Goal: Information Seeking & Learning: Find specific fact

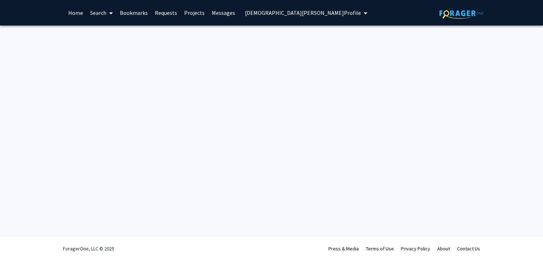
click at [445, 12] on img at bounding box center [461, 13] width 44 height 11
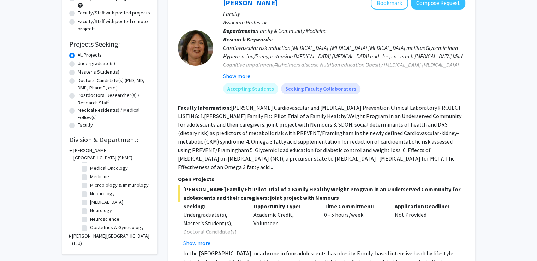
scroll to position [156, 0]
click at [90, 213] on label "Neurology" at bounding box center [101, 209] width 22 height 7
click at [90, 210] on input "Neurology" at bounding box center [92, 208] width 5 height 5
checkbox input "true"
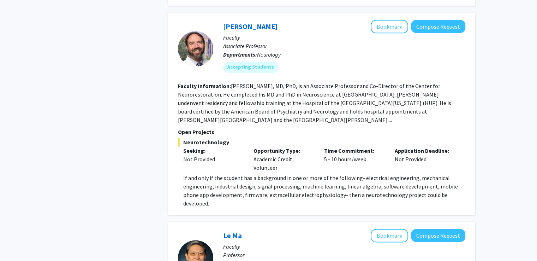
scroll to position [973, 0]
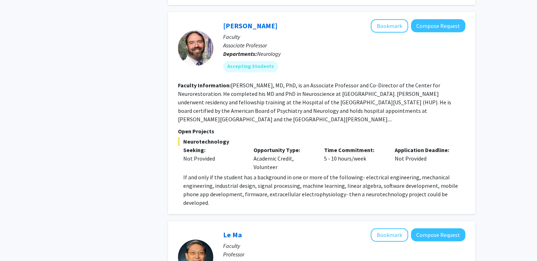
click at [398, 121] on fg-read-more "[PERSON_NAME], MD, PhD, is an Associate Professor and Co-Director of the Center…" at bounding box center [314, 102] width 273 height 41
click at [389, 112] on fg-read-more "[PERSON_NAME], MD, PhD, is an Associate Professor and Co-Director of the Center…" at bounding box center [314, 102] width 273 height 41
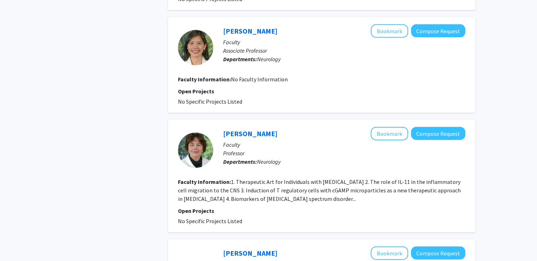
scroll to position [1836, 0]
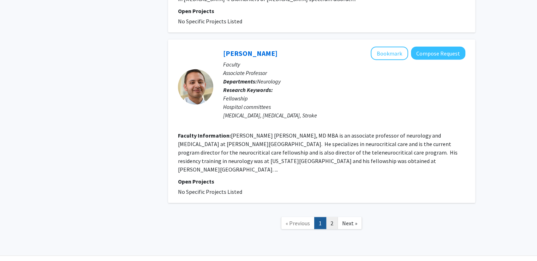
click at [333, 222] on link "2" at bounding box center [332, 223] width 12 height 12
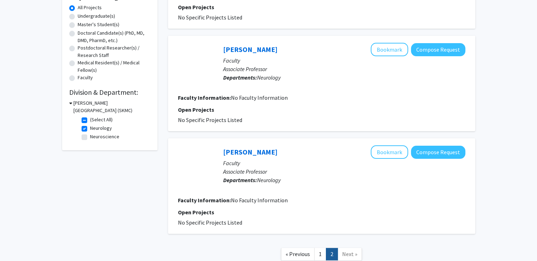
scroll to position [180, 0]
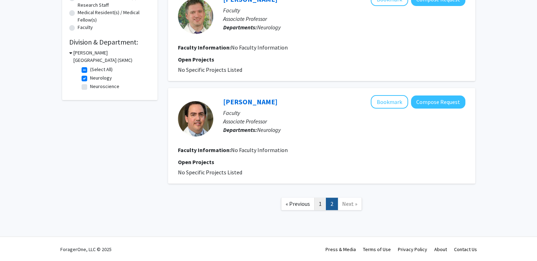
click at [319, 201] on link "1" at bounding box center [320, 203] width 12 height 12
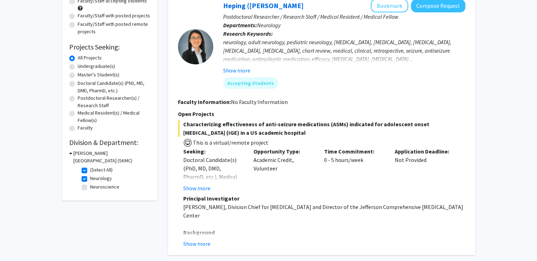
scroll to position [73, 0]
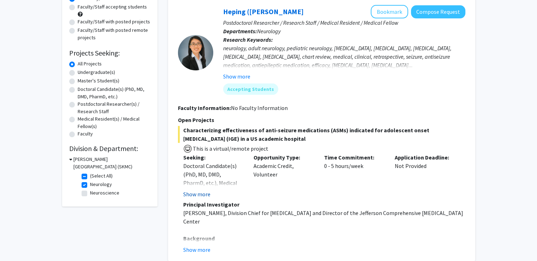
click at [200, 193] on button "Show more" at bounding box center [196, 194] width 27 height 8
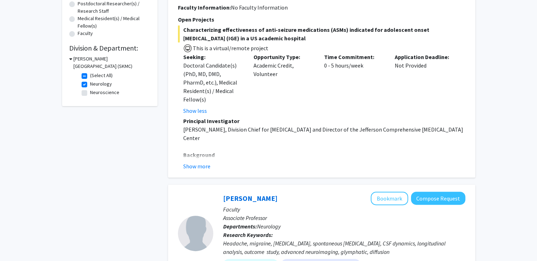
scroll to position [174, 0]
click at [201, 161] on button "Show more" at bounding box center [196, 165] width 27 height 8
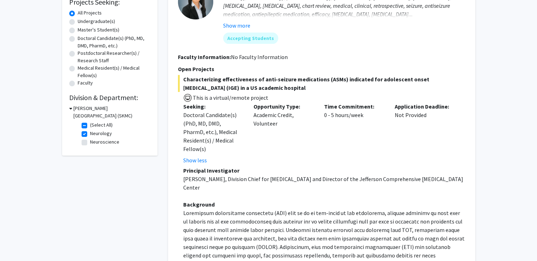
scroll to position [0, 0]
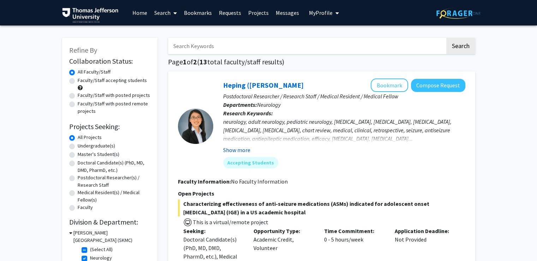
click at [239, 150] on button "Show more" at bounding box center [236, 150] width 27 height 8
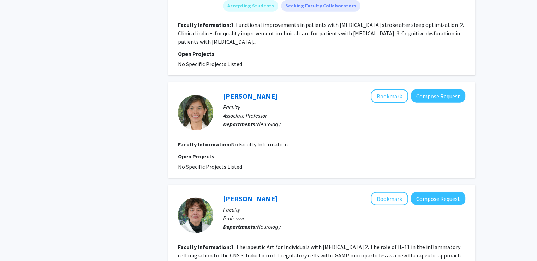
scroll to position [1793, 0]
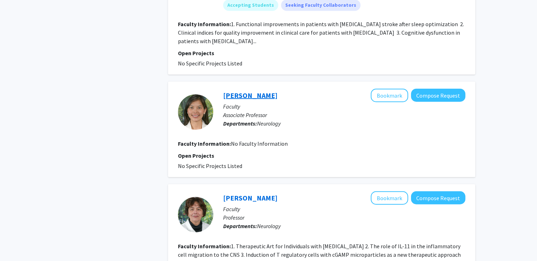
click at [238, 91] on link "[PERSON_NAME]" at bounding box center [250, 95] width 54 height 9
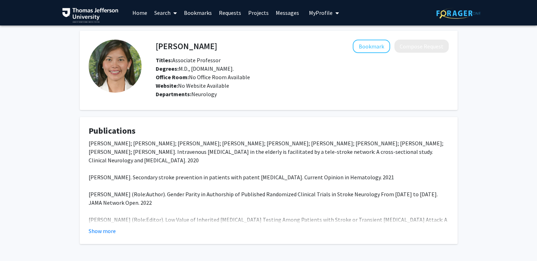
scroll to position [27, 0]
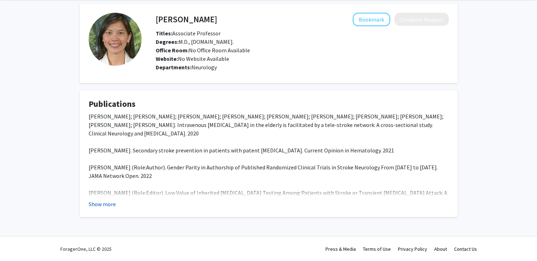
click at [107, 206] on button "Show more" at bounding box center [102, 204] width 27 height 8
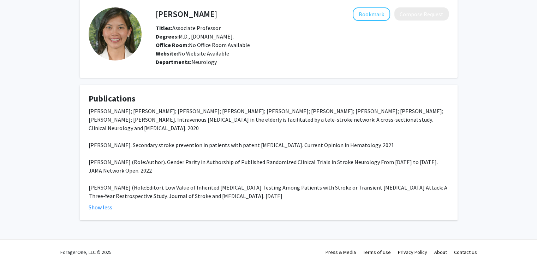
scroll to position [35, 0]
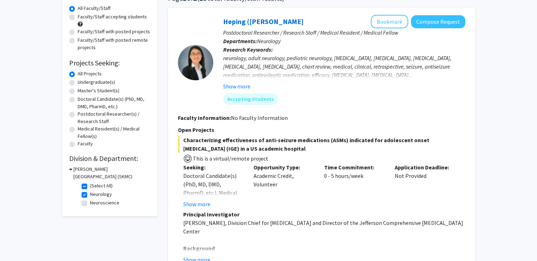
scroll to position [128, 0]
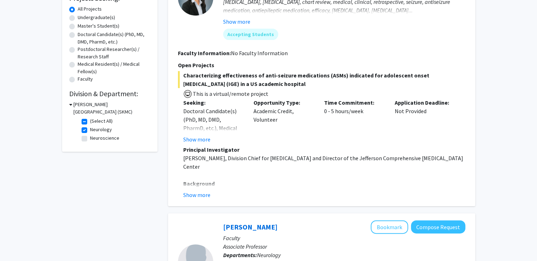
click at [90, 128] on label "Neurology" at bounding box center [101, 129] width 22 height 7
click at [90, 128] on input "Neurology" at bounding box center [92, 128] width 5 height 5
checkbox input "false"
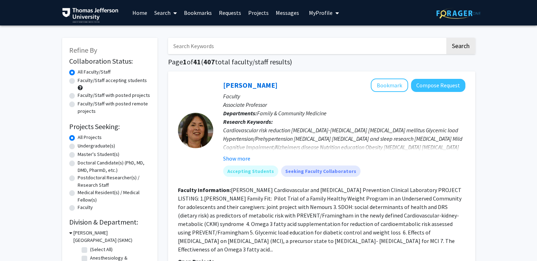
click at [183, 43] on input "Search Keywords" at bounding box center [306, 46] width 277 height 16
type input "[PERSON_NAME]"
click at [446, 38] on button "Search" at bounding box center [460, 46] width 29 height 16
